Goal: Information Seeking & Learning: Understand process/instructions

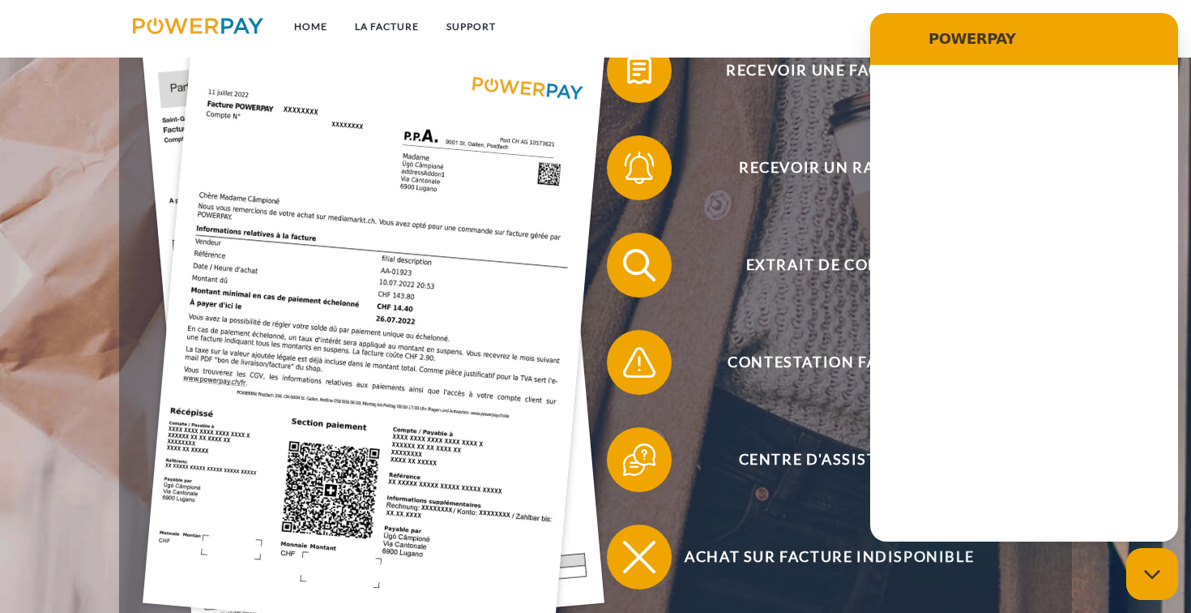
scroll to position [443, 0]
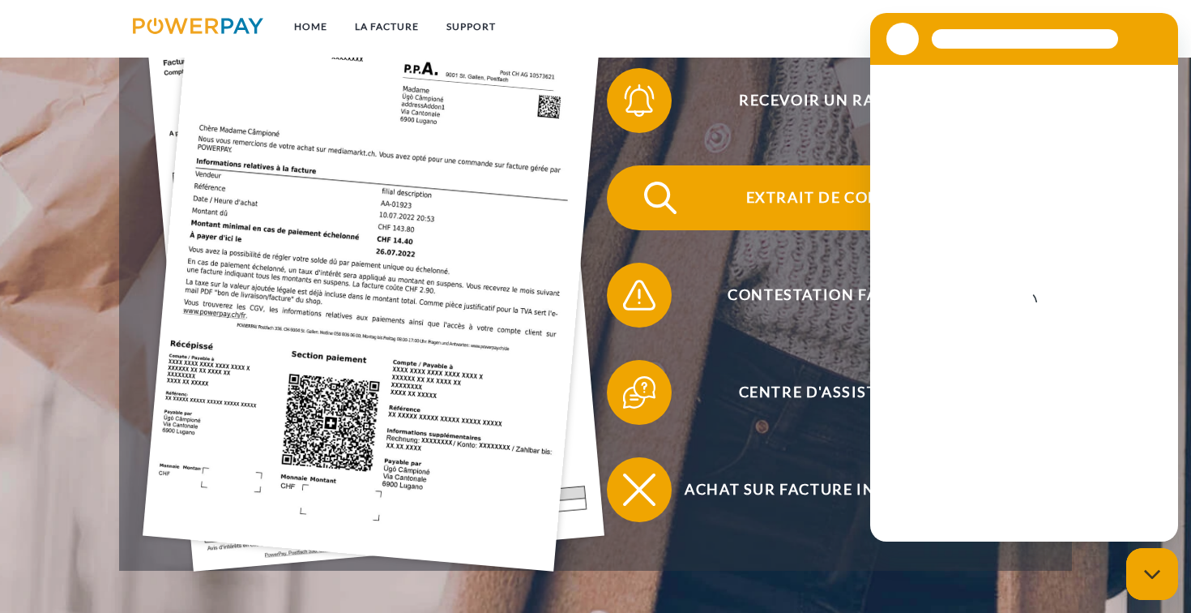
click at [750, 220] on span "Extrait de compte" at bounding box center [829, 197] width 397 height 65
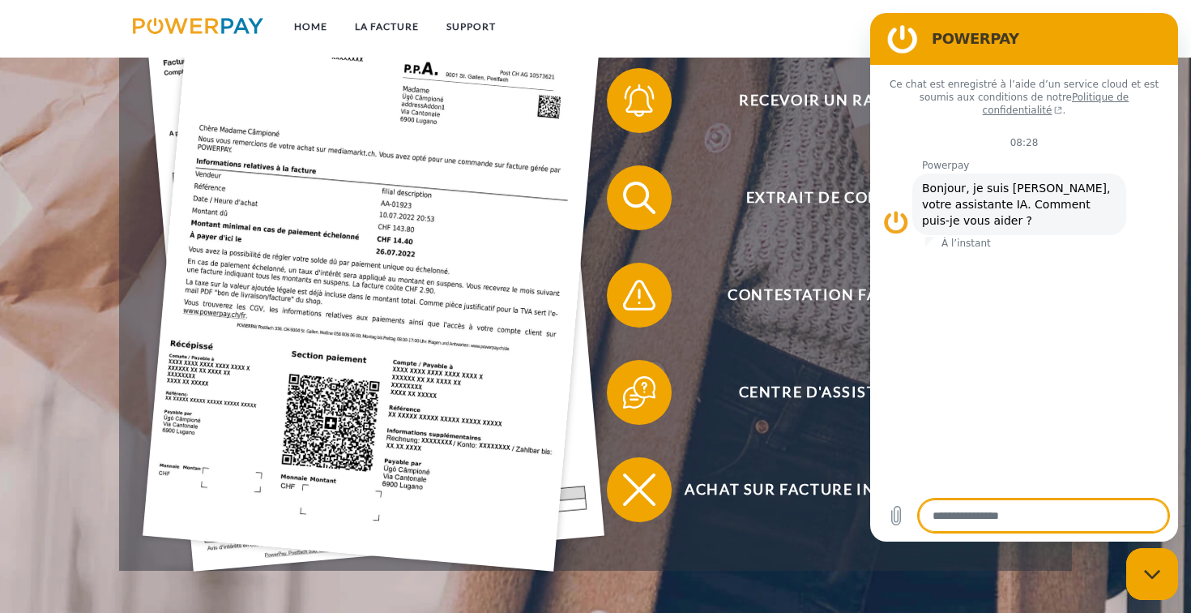
click at [905, 40] on figure at bounding box center [903, 39] width 32 height 32
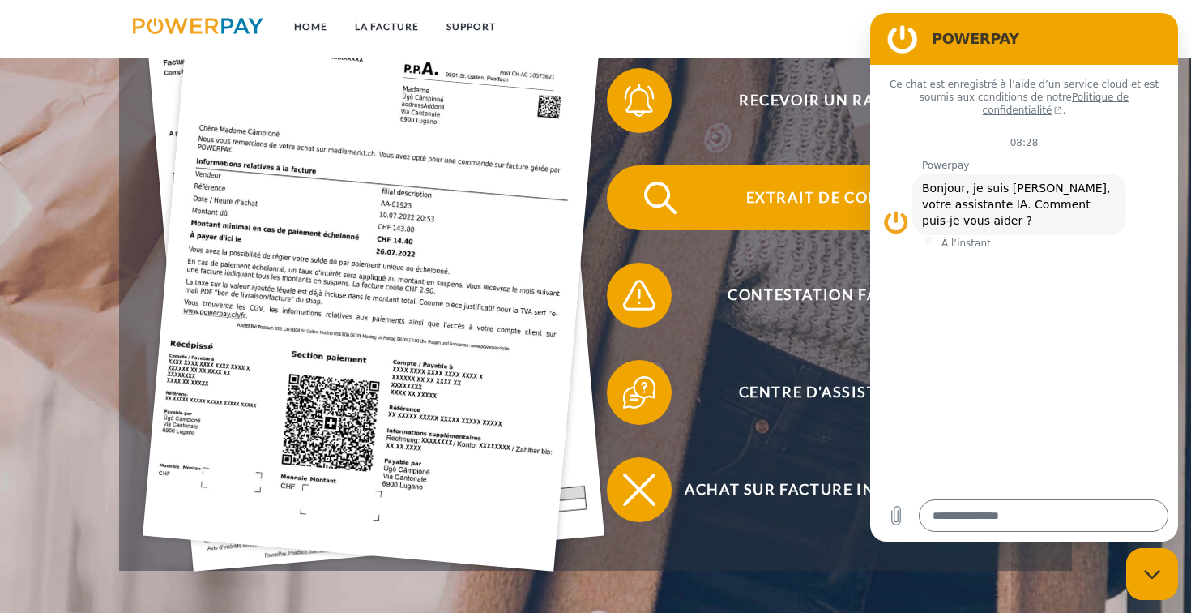
click at [819, 197] on span "Extrait de compte" at bounding box center [829, 197] width 397 height 65
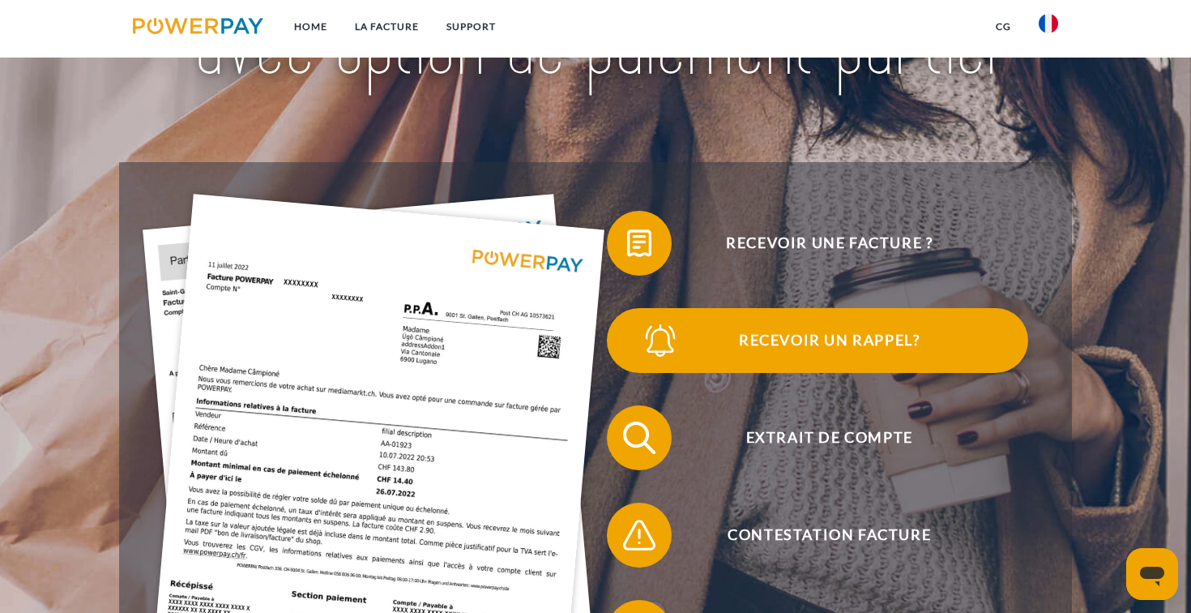
scroll to position [215, 0]
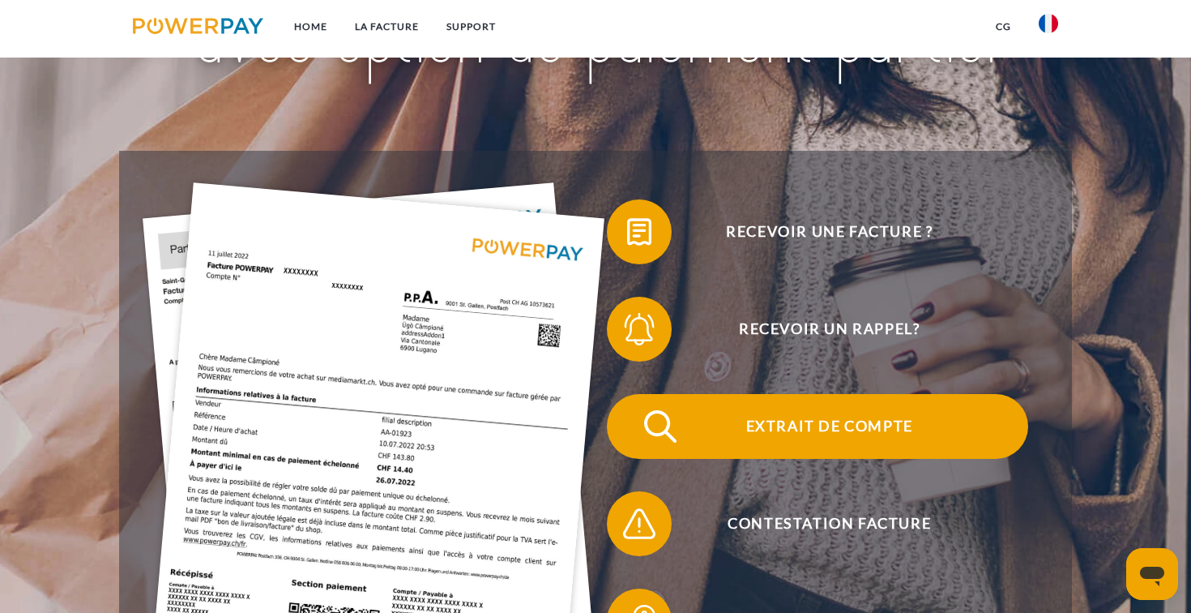
click at [784, 430] on span "Extrait de compte" at bounding box center [829, 426] width 397 height 65
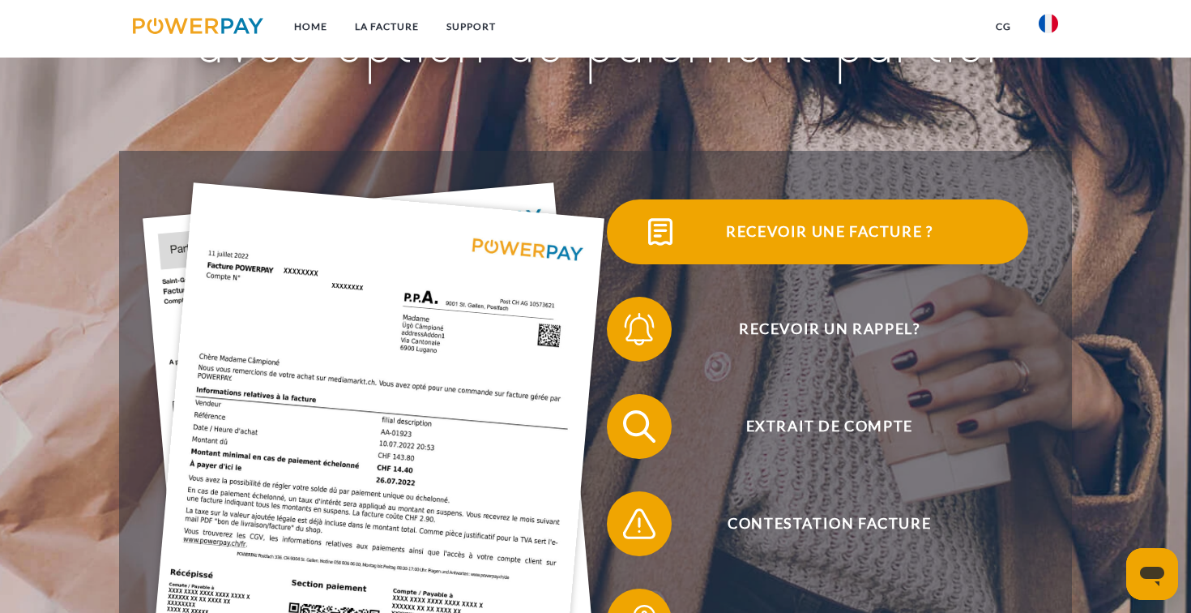
click at [864, 223] on span "Recevoir une facture ?" at bounding box center [829, 231] width 397 height 65
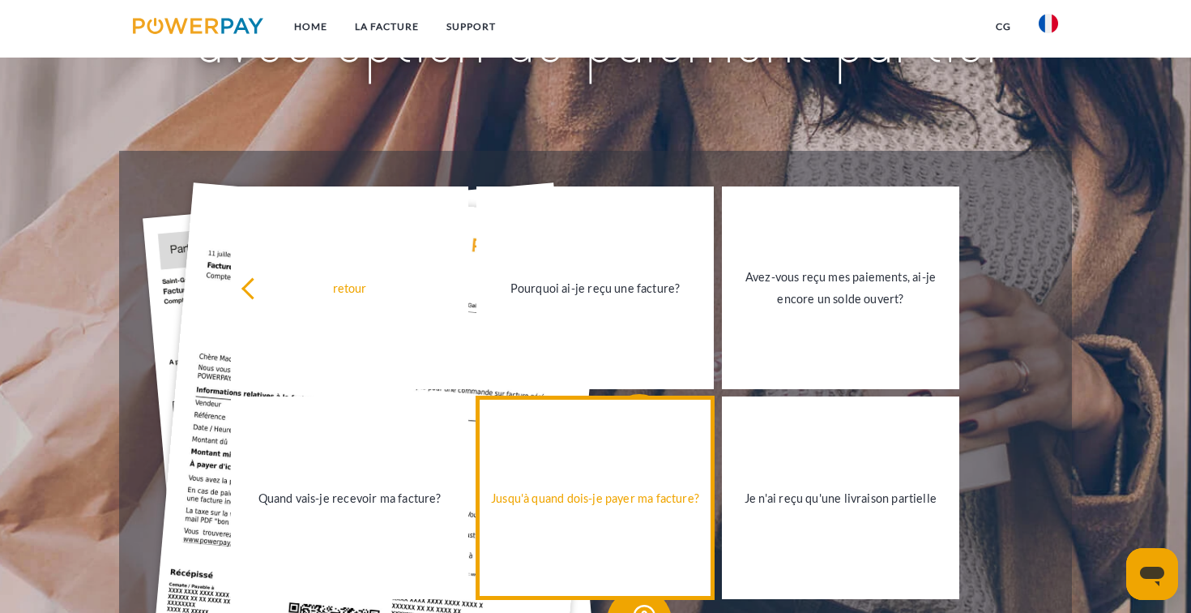
click at [656, 480] on link "Jusqu'à quand dois-je payer ma facture?" at bounding box center [595, 497] width 237 height 203
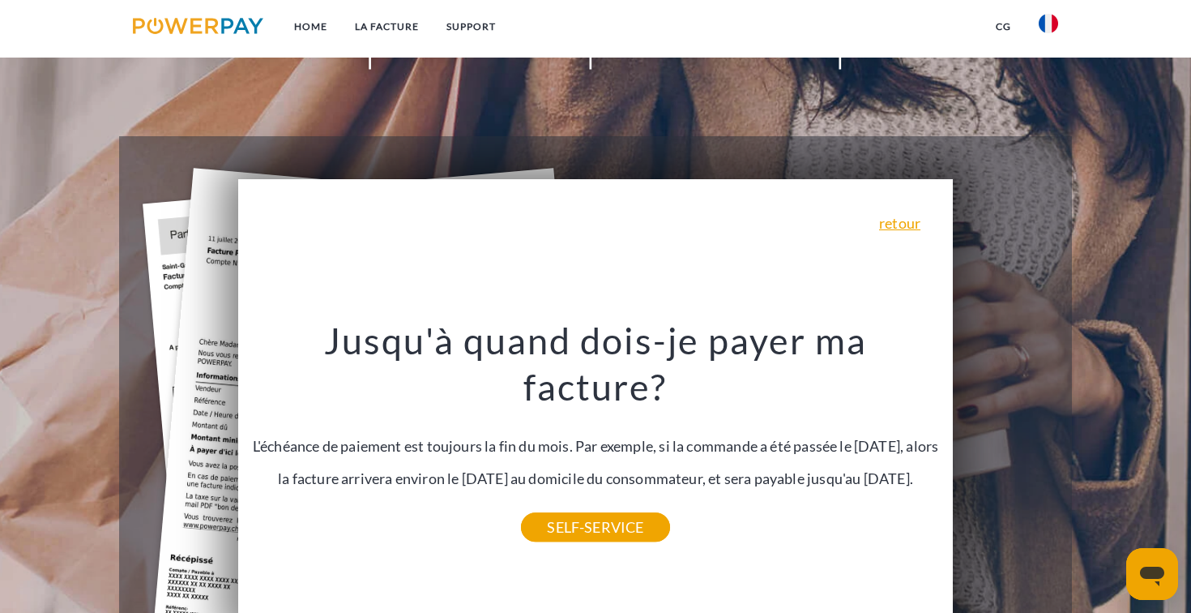
scroll to position [148, 0]
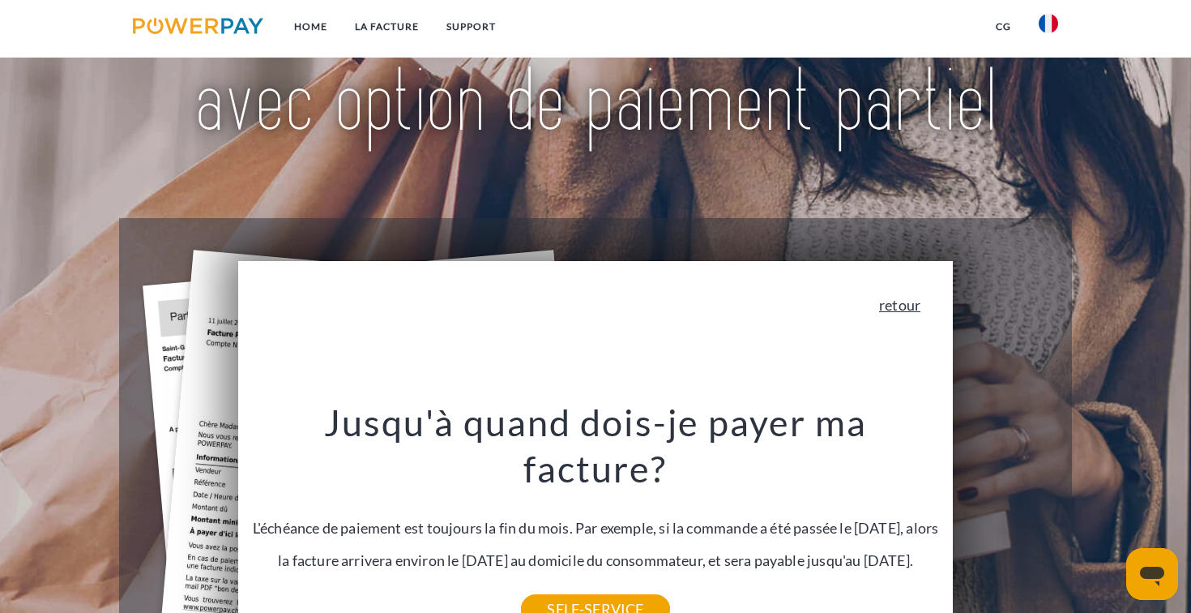
click at [905, 306] on link "retour" at bounding box center [899, 304] width 41 height 15
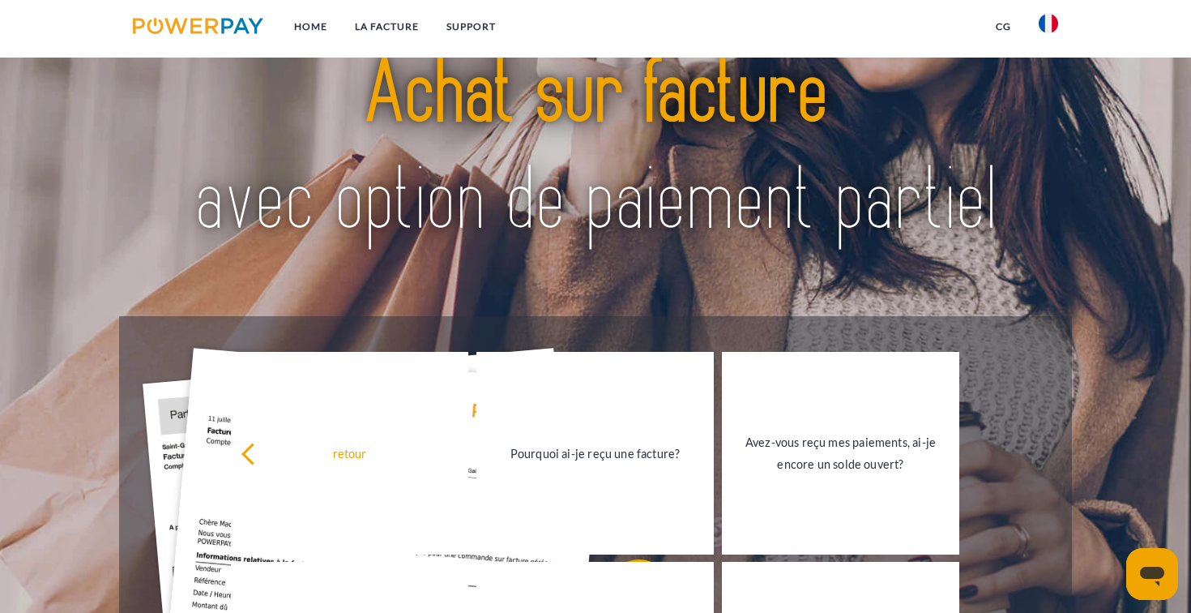
scroll to position [0, 0]
